Goal: Find specific page/section: Find specific page/section

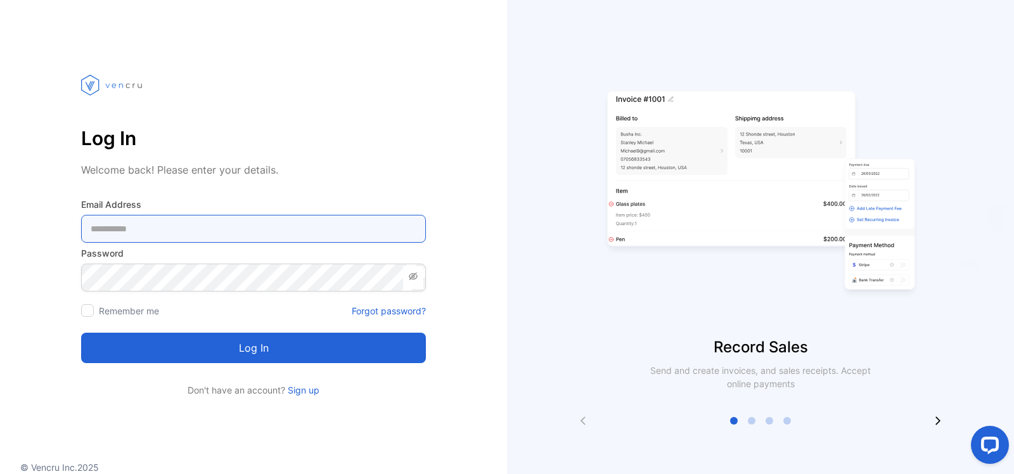
type Address-inputemail "**********"
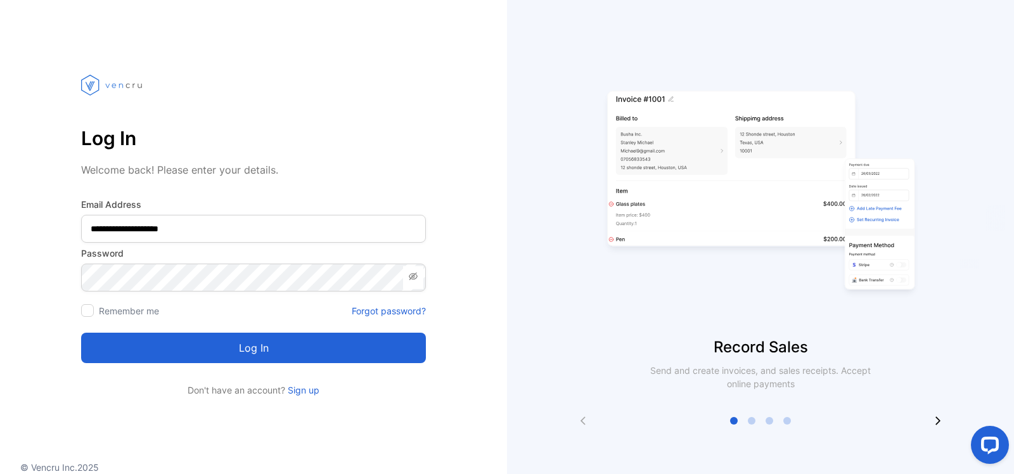
click at [258, 353] on button "Log in" at bounding box center [253, 348] width 345 height 30
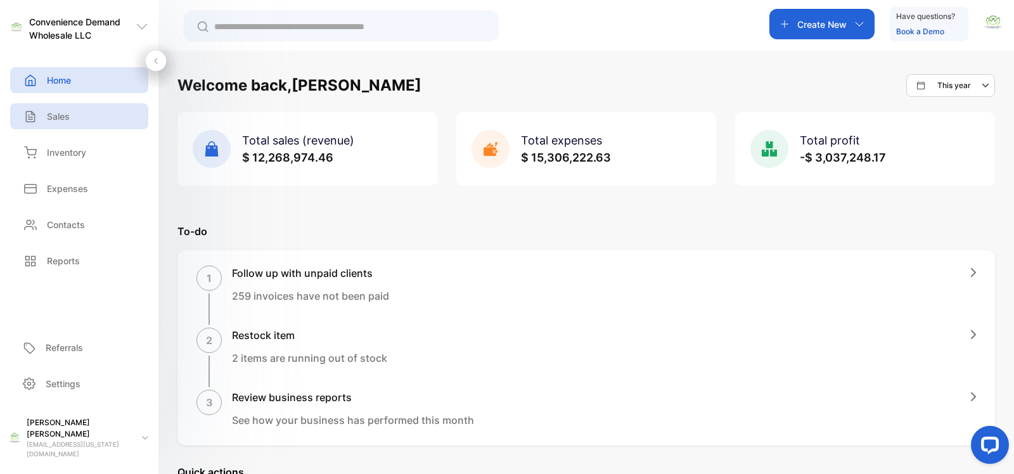
click at [70, 119] on div "Sales" at bounding box center [79, 116] width 138 height 26
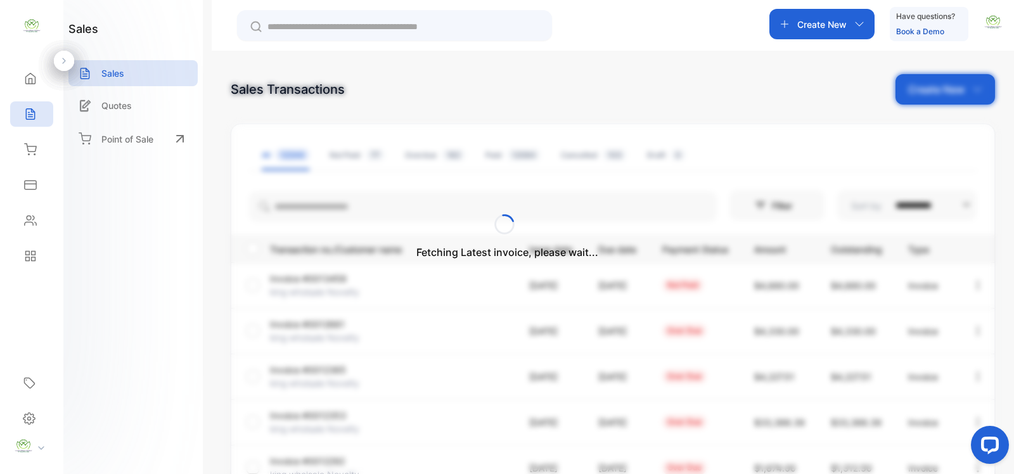
click at [292, 22] on div "Fetching Latest invoice, please wait..." at bounding box center [507, 237] width 1014 height 474
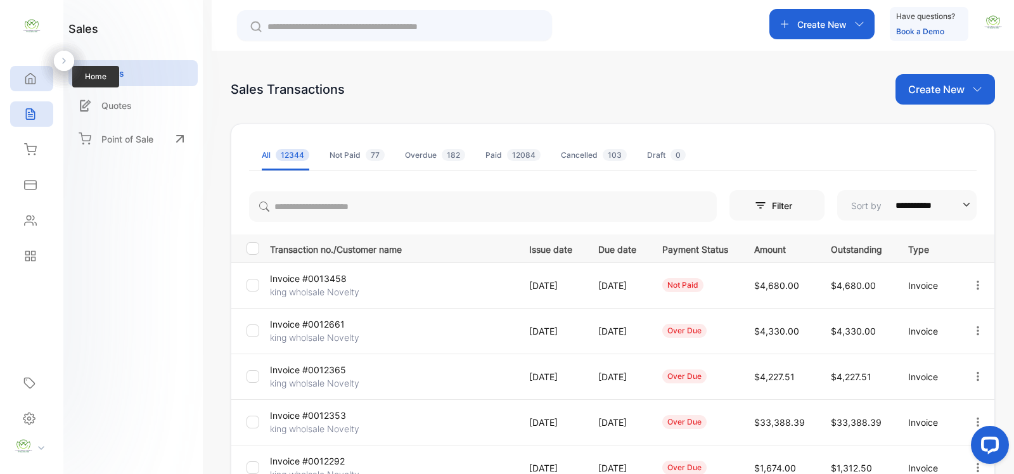
click at [30, 78] on icon at bounding box center [31, 79] width 10 height 11
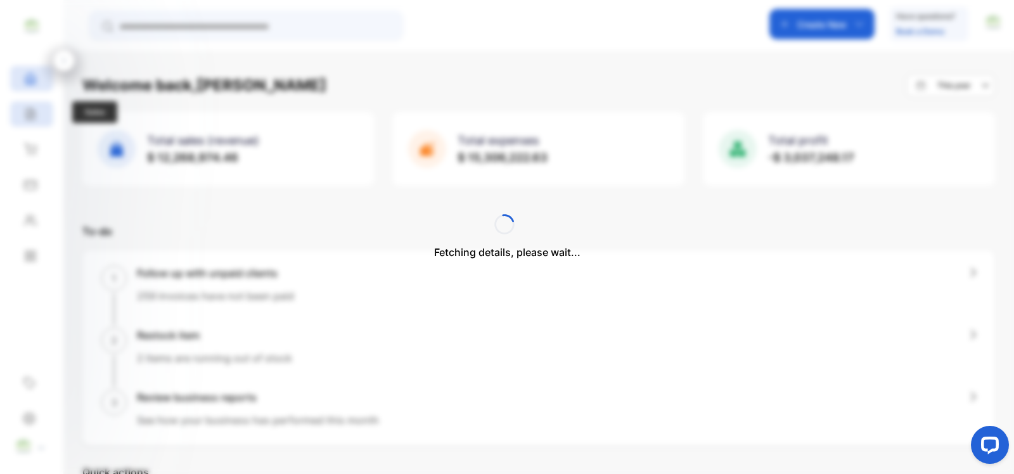
click at [37, 115] on div "Fetching details, please wait..." at bounding box center [507, 237] width 1014 height 474
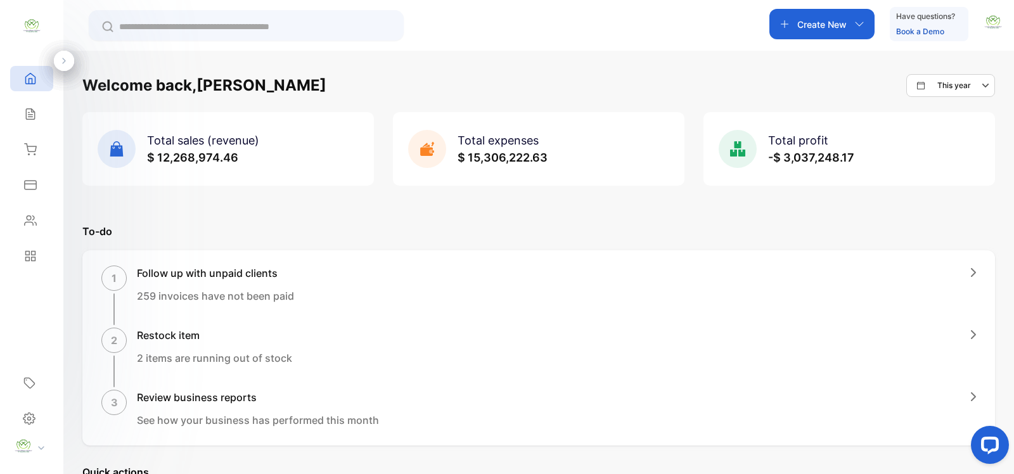
click at [165, 20] on input "text" at bounding box center [255, 26] width 272 height 13
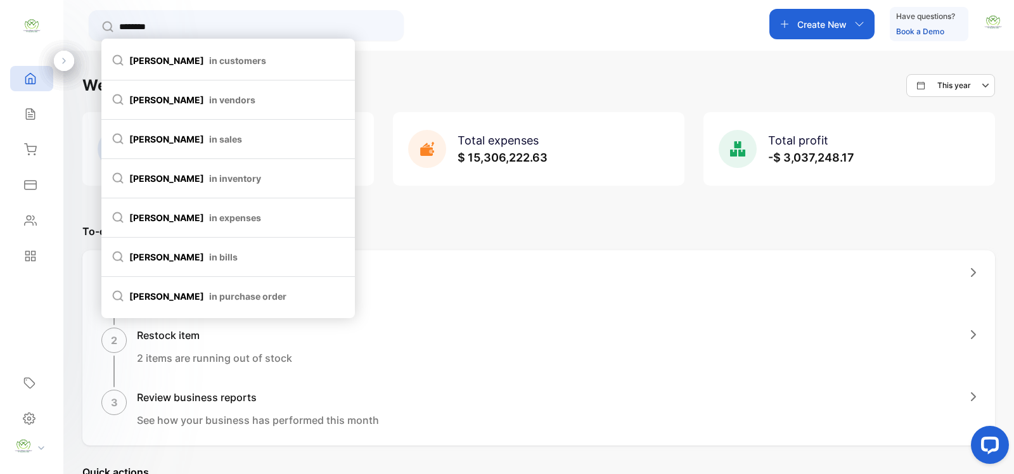
type input "********"
click at [209, 61] on span "in customers" at bounding box center [237, 60] width 57 height 13
type input "********"
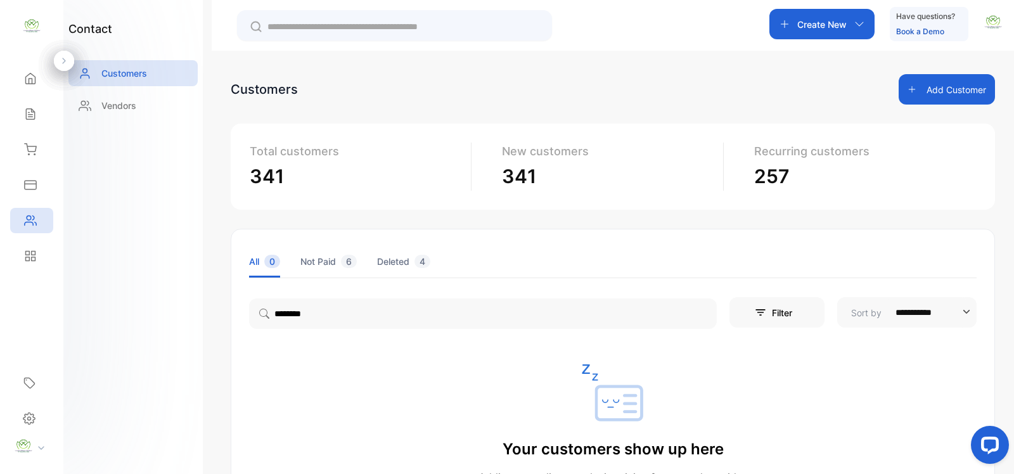
click at [269, 316] on icon at bounding box center [264, 314] width 10 height 10
click at [36, 111] on icon at bounding box center [30, 114] width 13 height 13
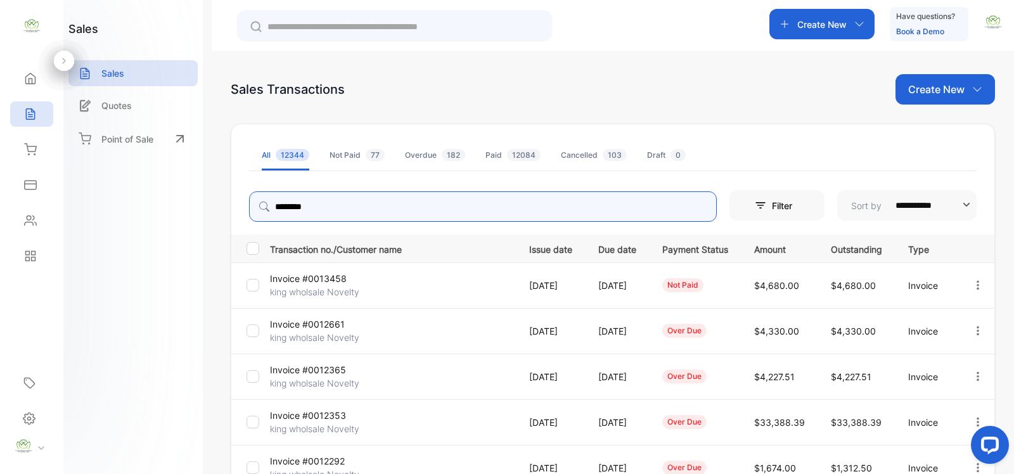
click at [335, 207] on input "********" at bounding box center [483, 206] width 468 height 30
type input "*"
type input "***"
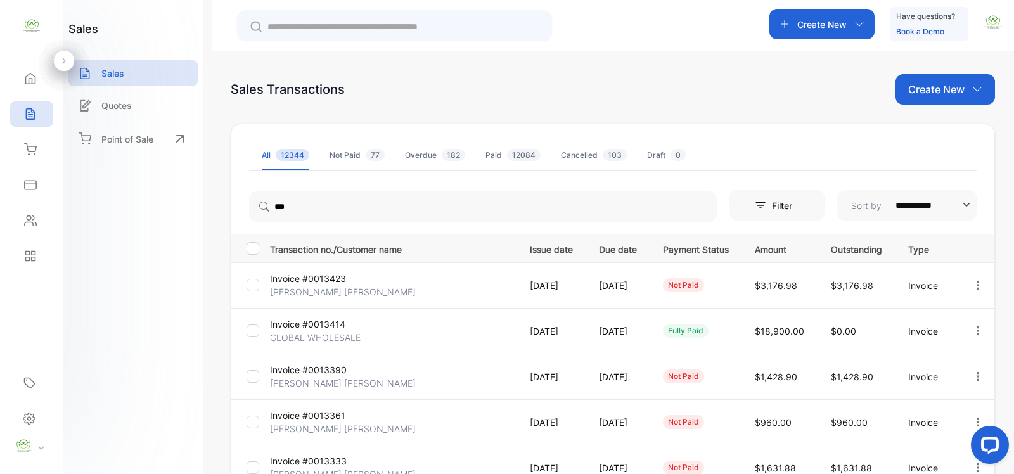
click at [302, 290] on p "[PERSON_NAME] [PERSON_NAME]" at bounding box center [343, 291] width 146 height 13
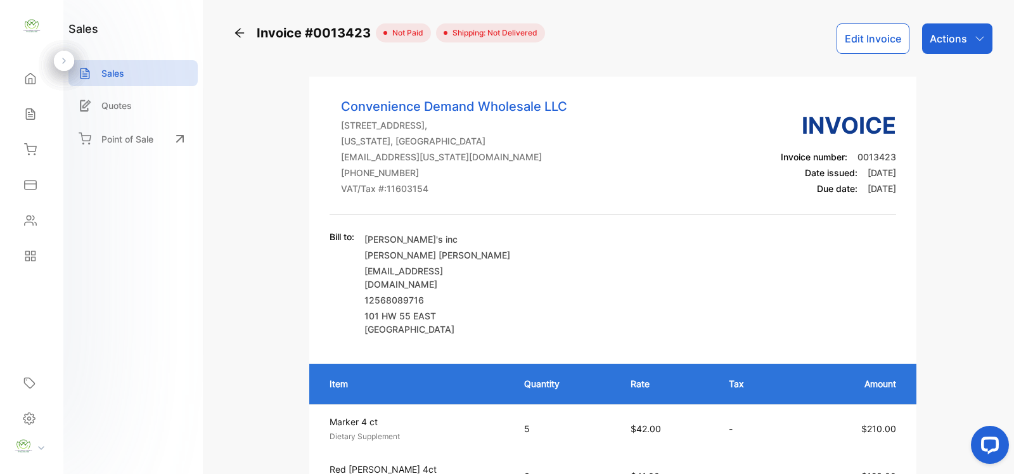
click at [238, 32] on icon at bounding box center [239, 33] width 9 height 9
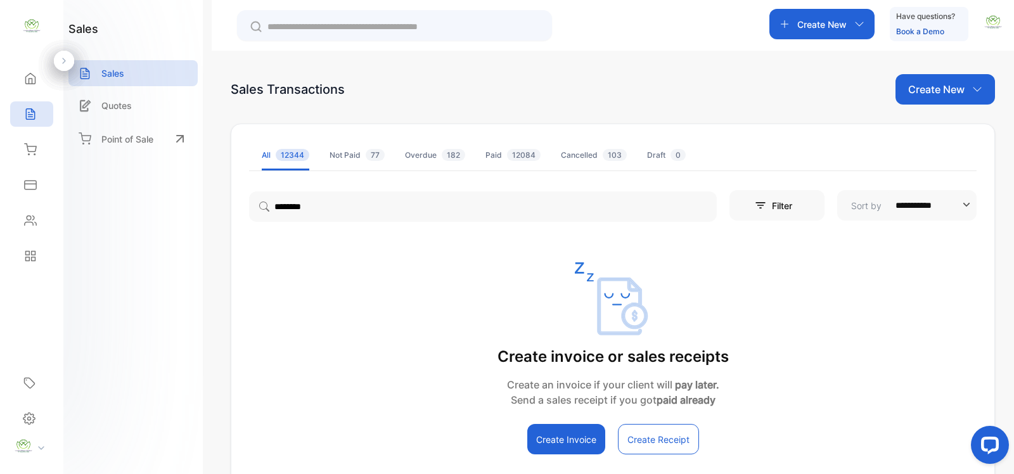
click at [296, 24] on input "text" at bounding box center [403, 26] width 272 height 13
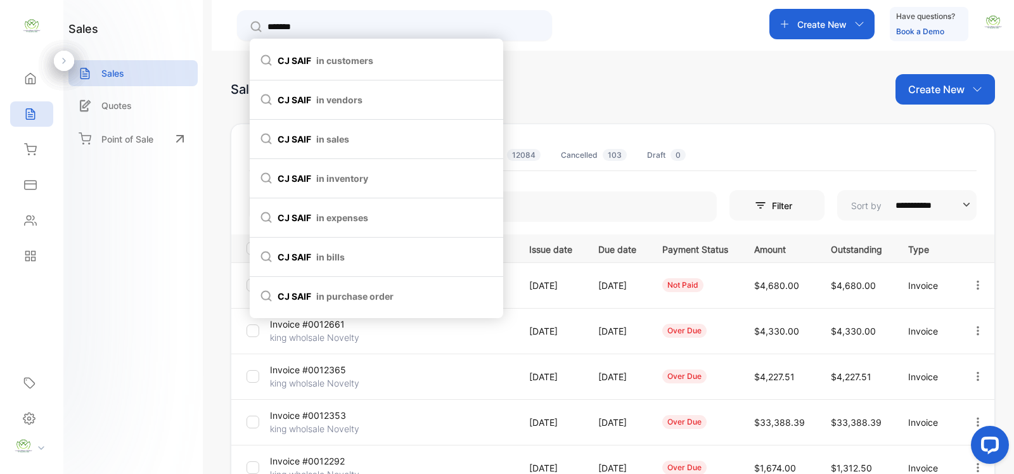
type input "*******"
click at [330, 60] on span "in customers" at bounding box center [344, 60] width 57 height 13
type input "*******"
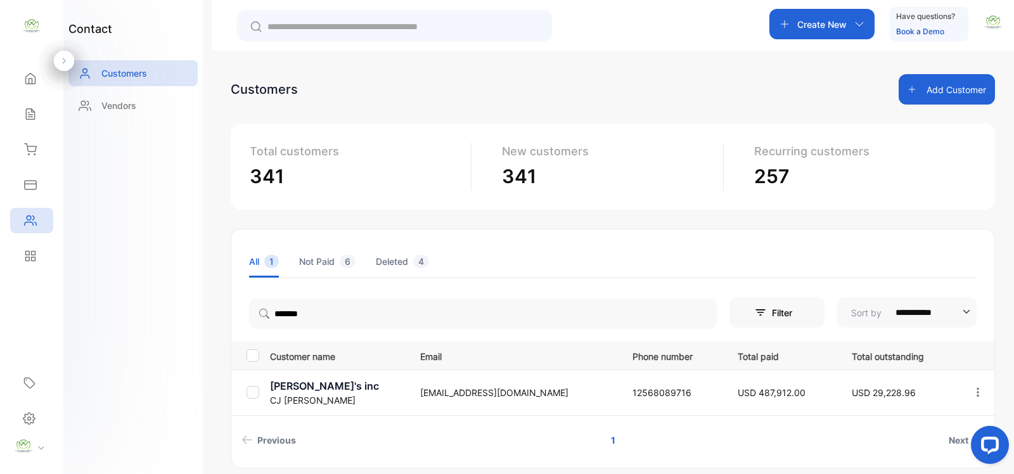
click at [318, 392] on p "[PERSON_NAME]'s inc" at bounding box center [337, 385] width 134 height 15
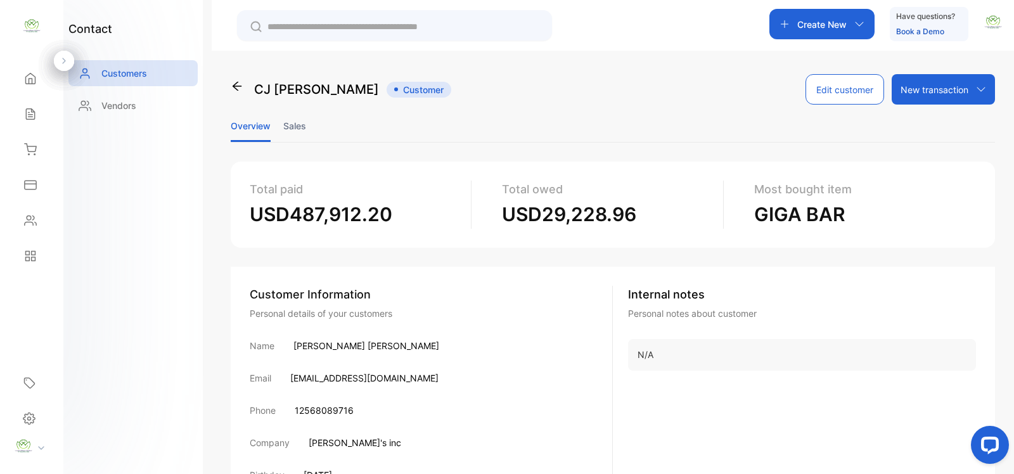
click at [295, 122] on li "Sales" at bounding box center [294, 126] width 23 height 32
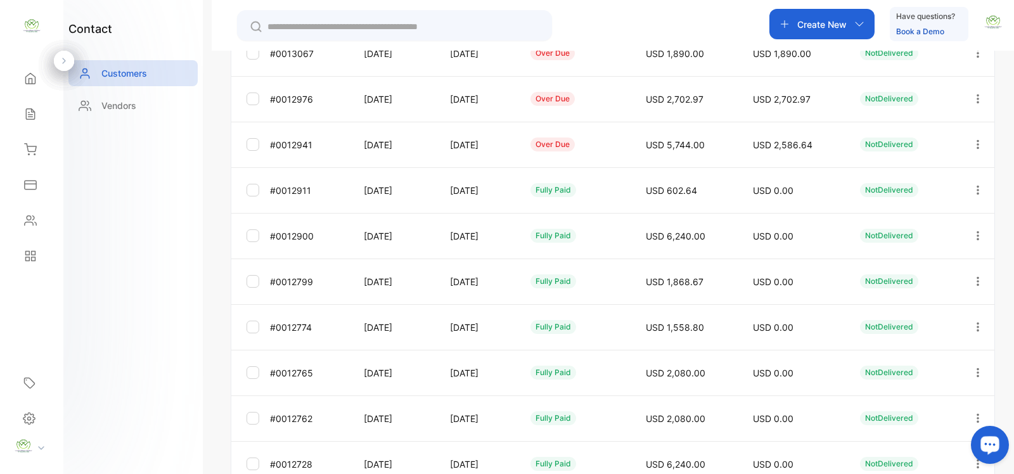
scroll to position [368, 0]
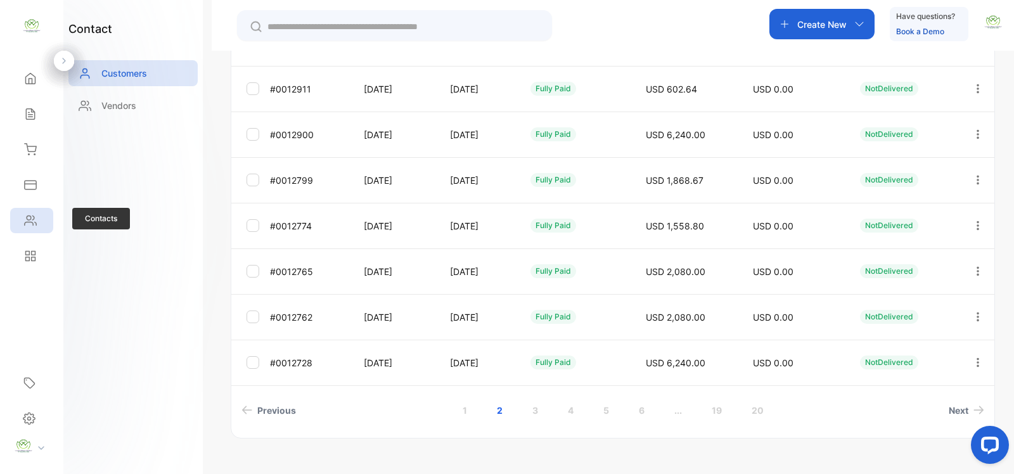
click at [20, 220] on div "Contacts" at bounding box center [31, 220] width 43 height 25
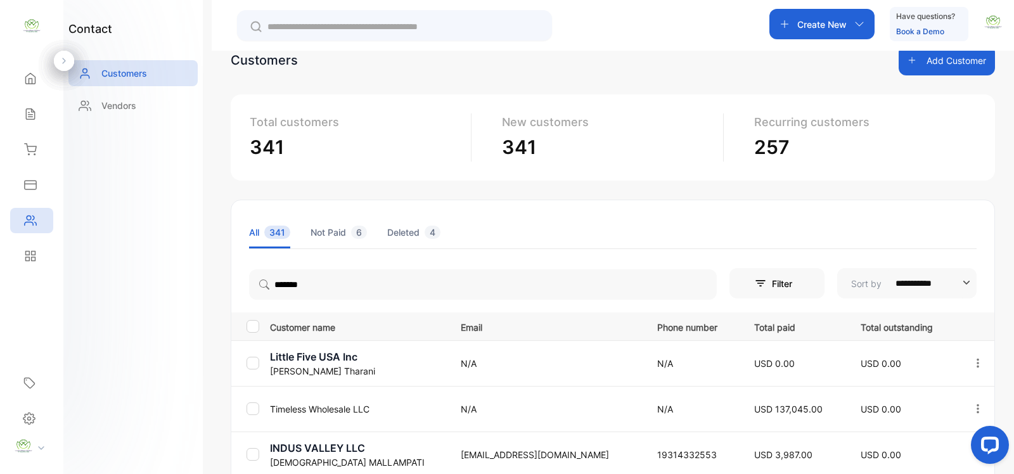
scroll to position [53, 0]
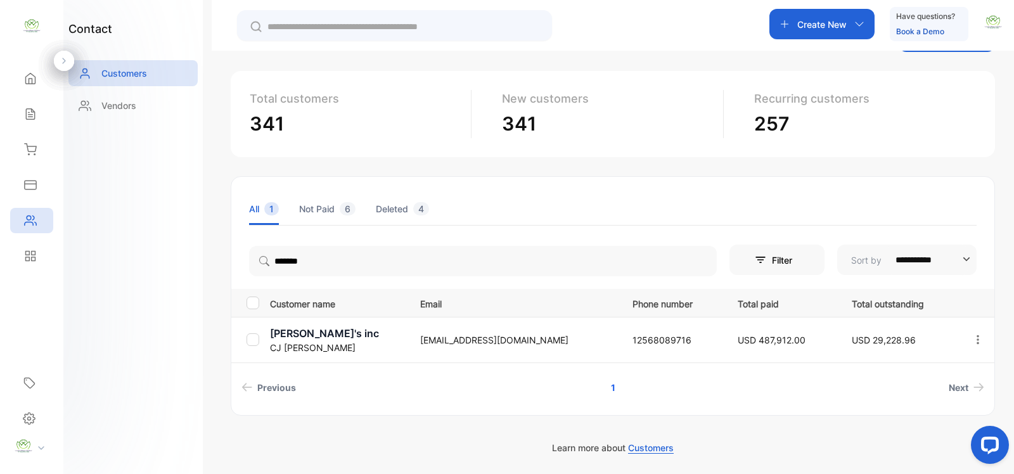
click at [977, 339] on icon "button" at bounding box center [978, 339] width 3 height 9
click at [914, 373] on div "View" at bounding box center [920, 378] width 143 height 25
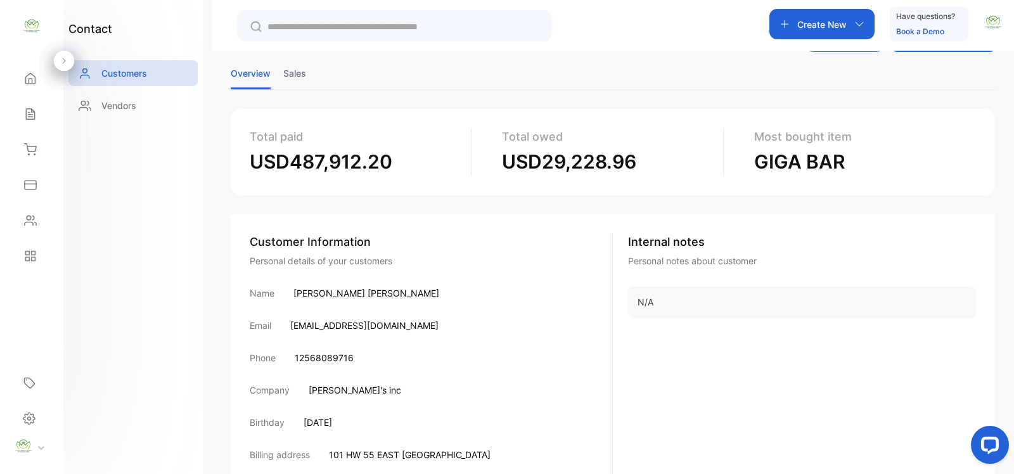
click at [295, 75] on li "Sales" at bounding box center [294, 73] width 23 height 32
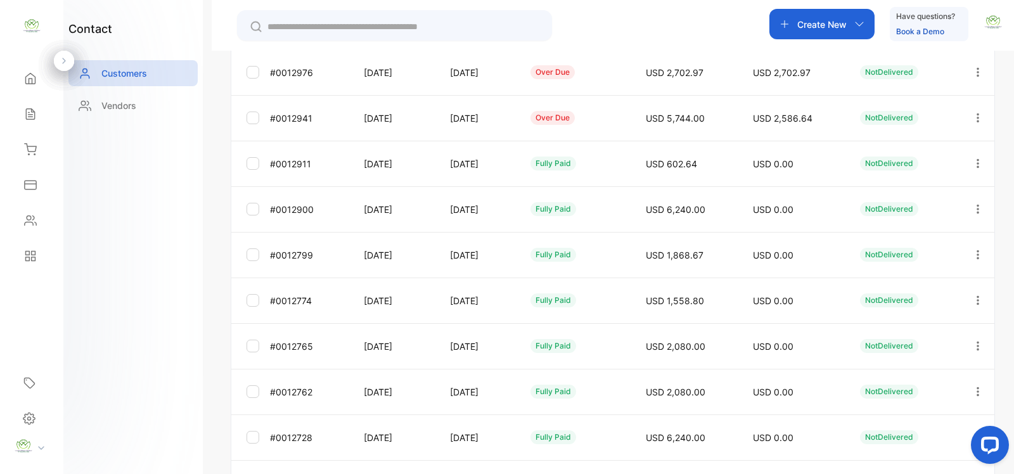
scroll to position [368, 0]
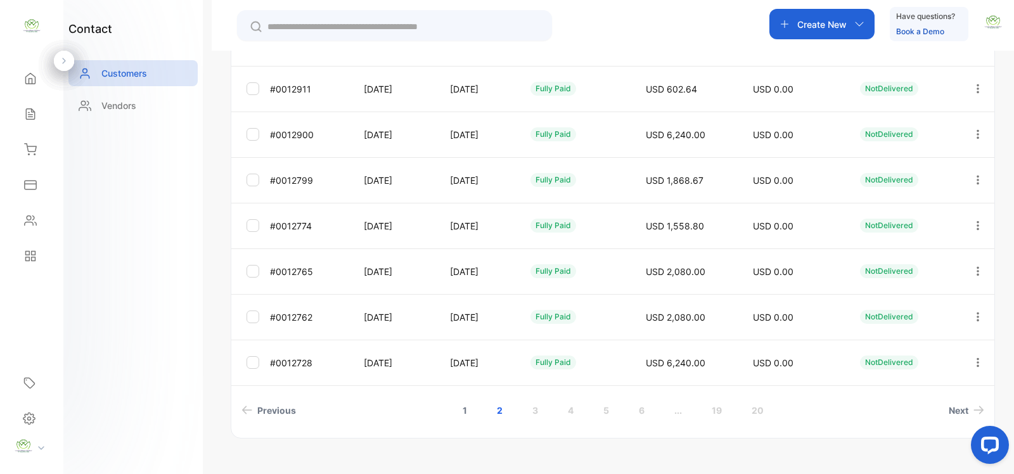
click at [463, 412] on link "1" at bounding box center [465, 410] width 35 height 23
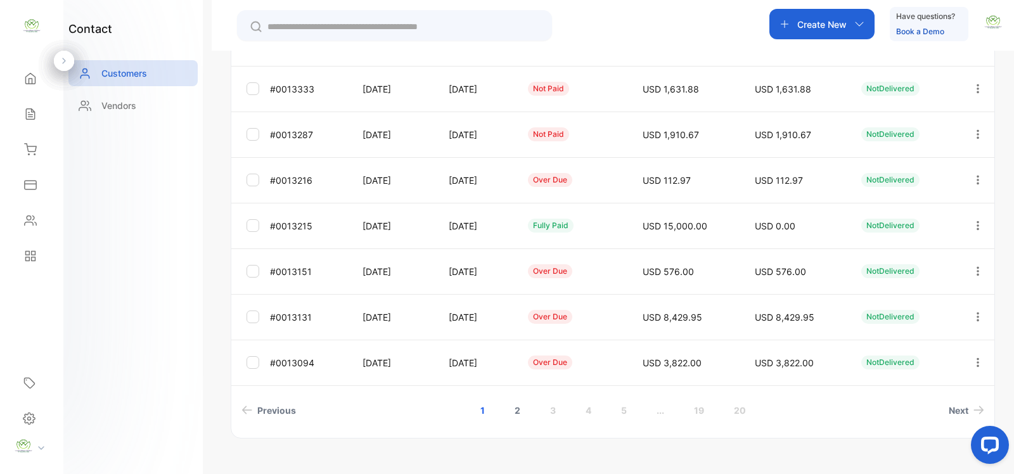
click at [514, 413] on link "2" at bounding box center [517, 410] width 36 height 23
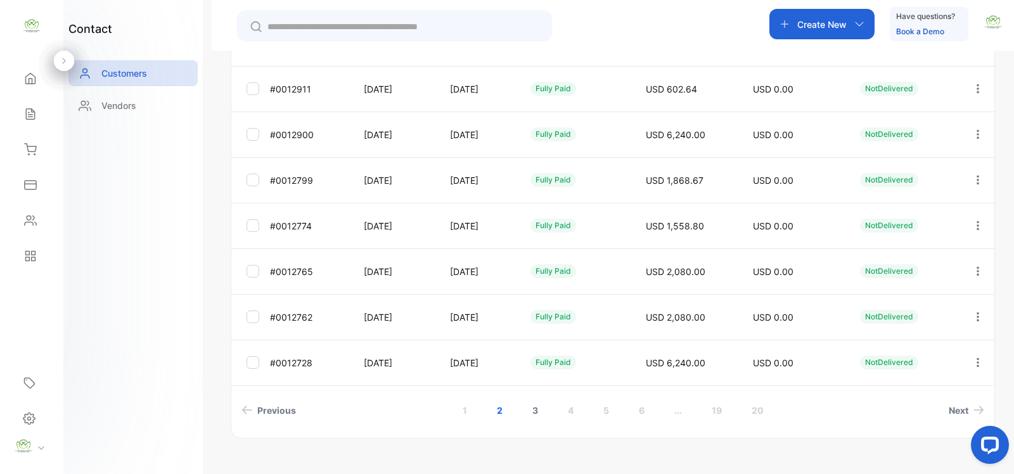
click at [530, 412] on link "3" at bounding box center [535, 410] width 36 height 23
click at [571, 413] on link "4" at bounding box center [571, 410] width 36 height 23
click at [498, 411] on link "2" at bounding box center [500, 410] width 36 height 23
click at [470, 410] on link "1" at bounding box center [465, 410] width 35 height 23
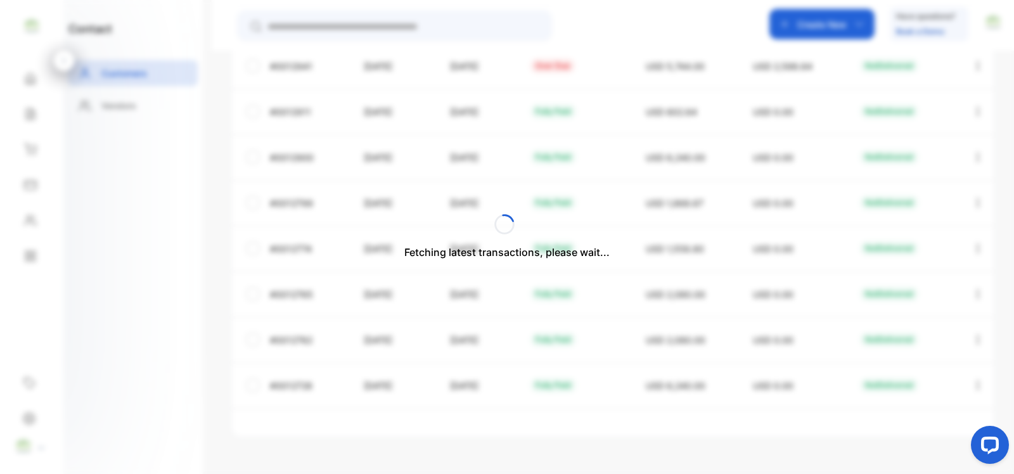
scroll to position [345, 0]
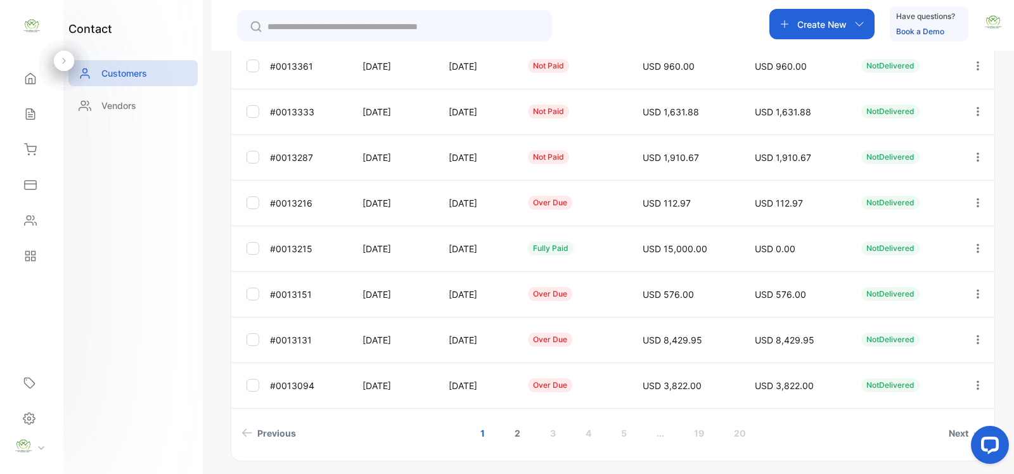
click at [518, 435] on link "2" at bounding box center [517, 433] width 36 height 23
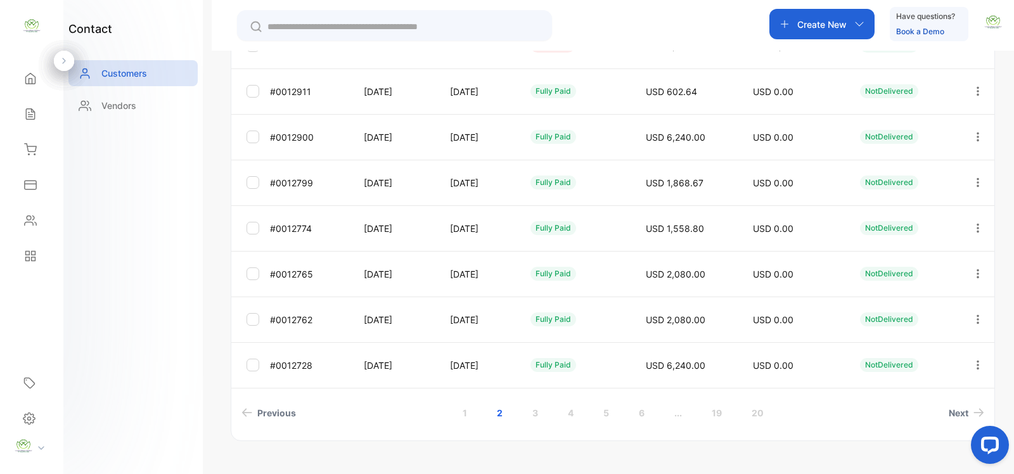
scroll to position [368, 0]
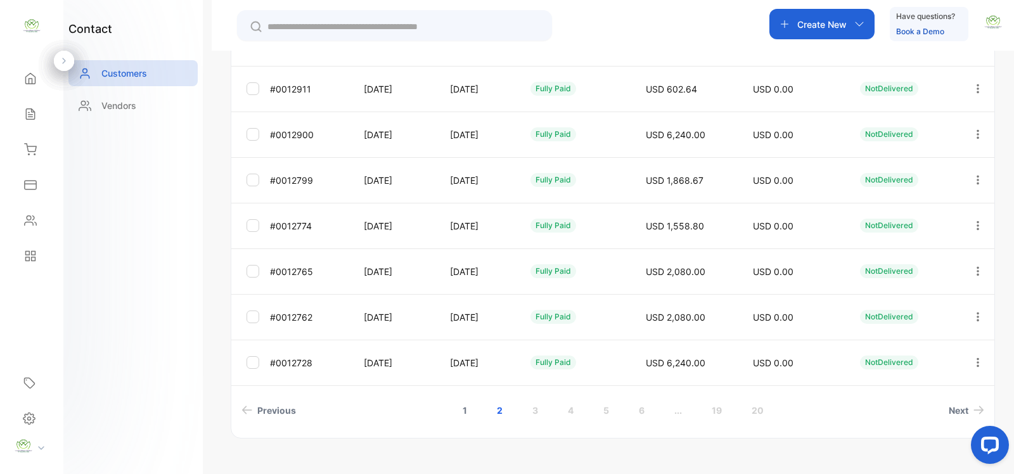
click at [458, 408] on link "1" at bounding box center [465, 410] width 35 height 23
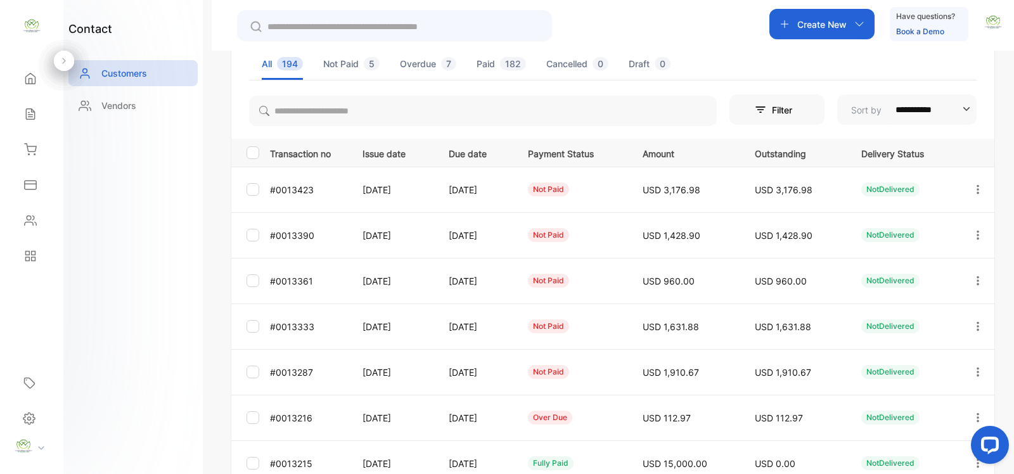
scroll to position [118, 0]
